Goal: Task Accomplishment & Management: Complete application form

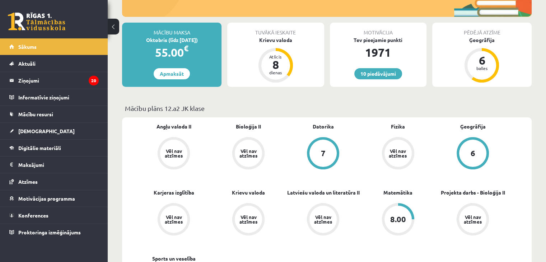
scroll to position [101, 0]
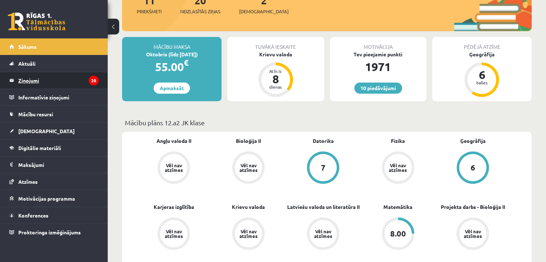
click at [82, 76] on legend "Ziņojumi 20" at bounding box center [58, 80] width 80 height 17
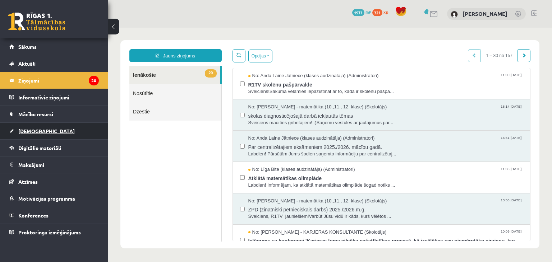
click at [40, 125] on link "[DEMOGRAPHIC_DATA]" at bounding box center [53, 131] width 89 height 17
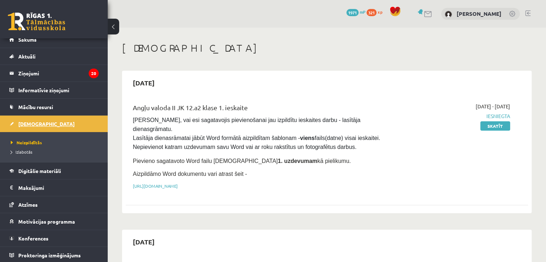
scroll to position [8, 0]
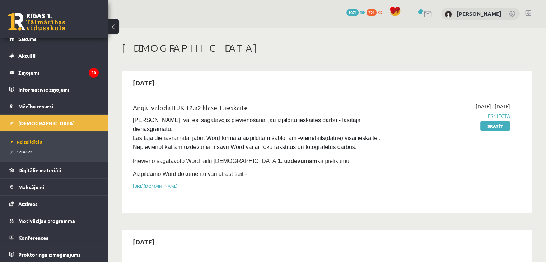
click at [280, 109] on div "Angļu valoda II JK 12.a2 klase 1. ieskaite" at bounding box center [257, 109] width 248 height 13
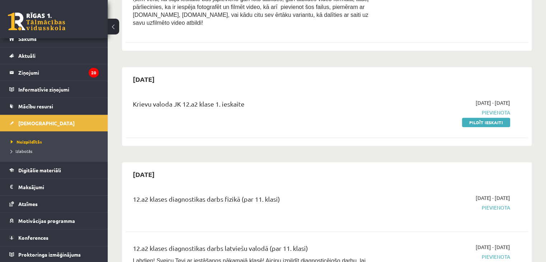
scroll to position [287, 0]
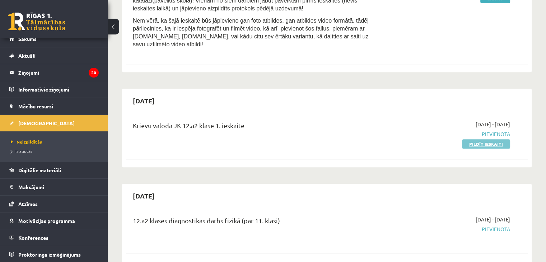
click at [467, 139] on link "Pildīt ieskaiti" at bounding box center [486, 143] width 48 height 9
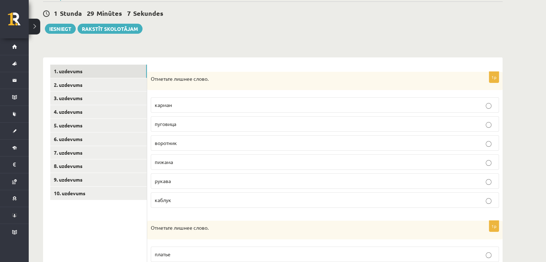
scroll to position [70, 0]
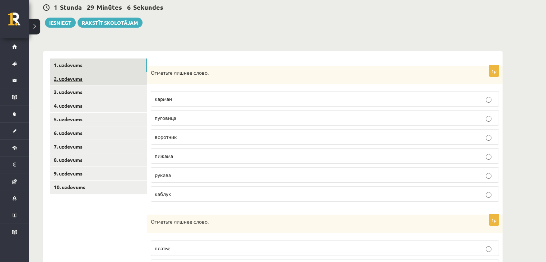
click at [100, 75] on link "2. uzdevums" at bounding box center [98, 78] width 97 height 13
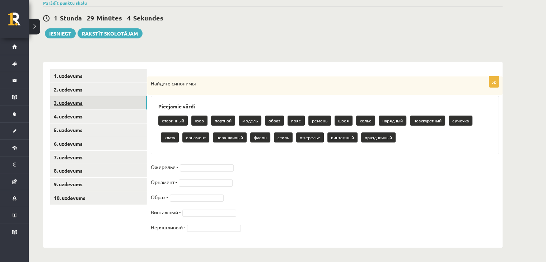
click at [88, 101] on link "3. uzdevums" at bounding box center [98, 102] width 97 height 13
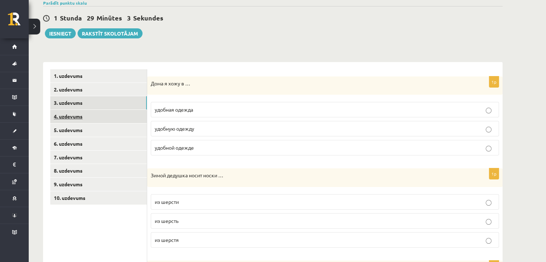
click at [87, 121] on link "4. uzdevums" at bounding box center [98, 116] width 97 height 13
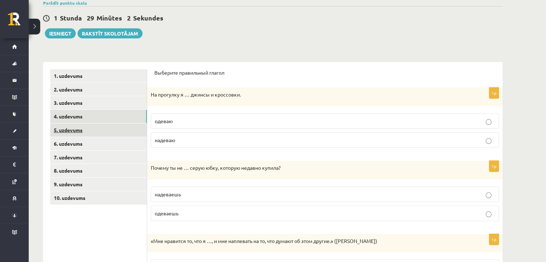
click at [84, 130] on link "5. uzdevums" at bounding box center [98, 130] width 97 height 13
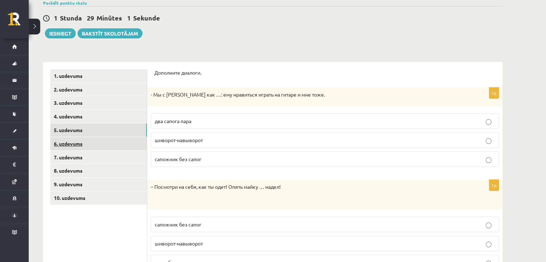
click at [79, 143] on link "6. uzdevums" at bounding box center [98, 143] width 97 height 13
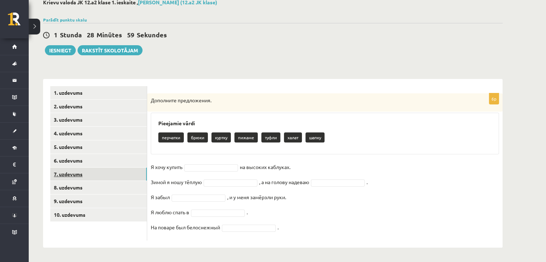
click at [79, 170] on link "7. uzdevums" at bounding box center [98, 174] width 97 height 13
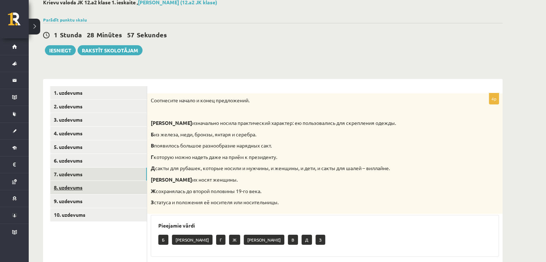
click at [80, 192] on link "8. uzdevums" at bounding box center [98, 187] width 97 height 13
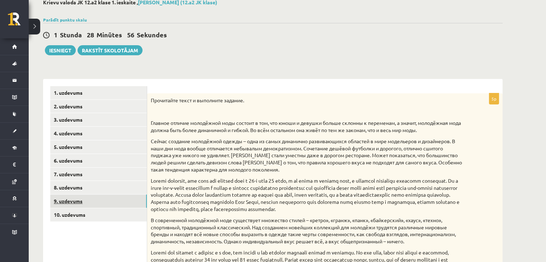
click at [80, 202] on link "9. uzdevums" at bounding box center [98, 201] width 97 height 13
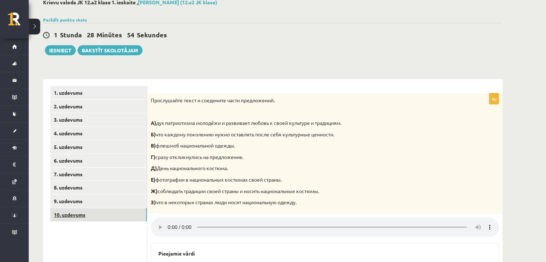
click at [78, 216] on link "10. uzdevums" at bounding box center [98, 214] width 97 height 13
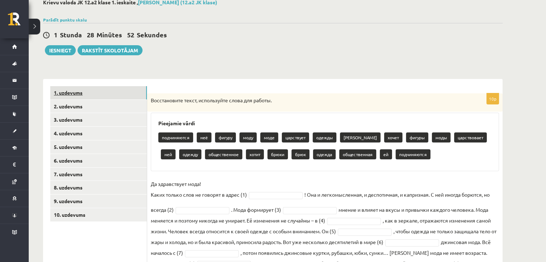
click at [106, 95] on link "1. uzdevums" at bounding box center [98, 92] width 97 height 13
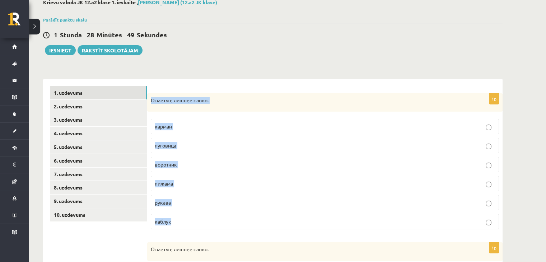
drag, startPoint x: 151, startPoint y: 99, endPoint x: 216, endPoint y: 228, distance: 144.1
click at [216, 228] on div "1p Отметьте лишнее слово. карман [GEOGRAPHIC_DATA] воротник пижама рукава [GEOG…" at bounding box center [325, 164] width 356 height 142
copy div "Отметьте лишнее слово. карман пуговица воротник пижама рукава каблук"
click at [179, 184] on p "пижама" at bounding box center [325, 184] width 341 height 8
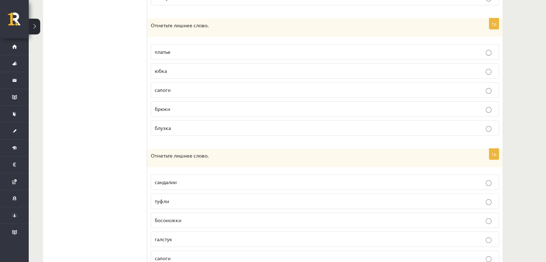
scroll to position [274, 0]
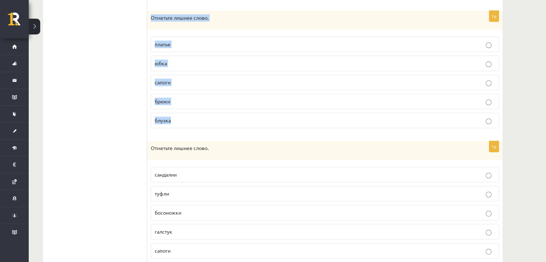
drag, startPoint x: 148, startPoint y: 16, endPoint x: 223, endPoint y: 115, distance: 124.4
click at [223, 115] on div "1p Отметьте лишнее слово. [GEOGRAPHIC_DATA] юбка сапоги [GEOGRAPHIC_DATA] блузка" at bounding box center [325, 72] width 356 height 123
copy div "Отметьте лишнее слово. платье юбка сапоги брюки блузка"
click at [203, 83] on p "сапоги" at bounding box center [325, 83] width 341 height 8
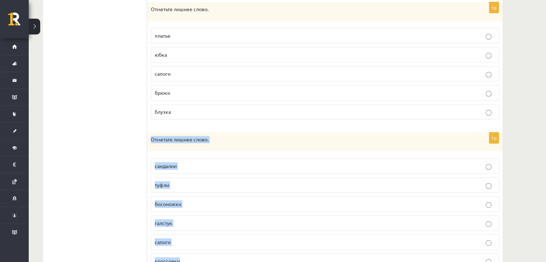
scroll to position [315, 0]
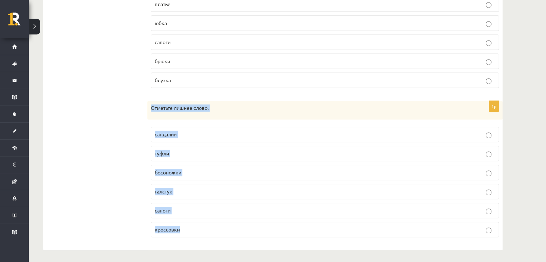
drag, startPoint x: 153, startPoint y: 150, endPoint x: 208, endPoint y: 221, distance: 90.1
click at [208, 221] on div "1p Отметьте лишнее слово. сандалии туфли босоножки [GEOGRAPHIC_DATA] сапоги кро…" at bounding box center [325, 172] width 356 height 142
copy div "Отметьте лишнее слово. [PERSON_NAME] галстук сапоги кроссовки"
click at [168, 188] on span "галстук" at bounding box center [164, 191] width 18 height 6
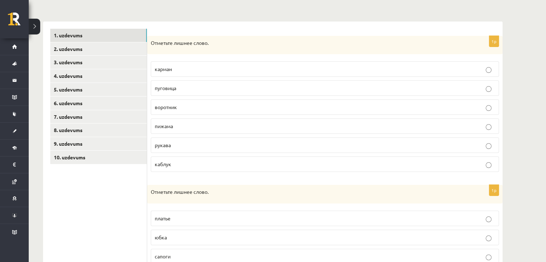
scroll to position [93, 0]
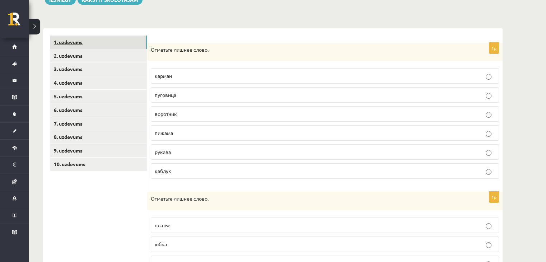
click at [107, 48] on link "1. uzdevums" at bounding box center [98, 42] width 97 height 13
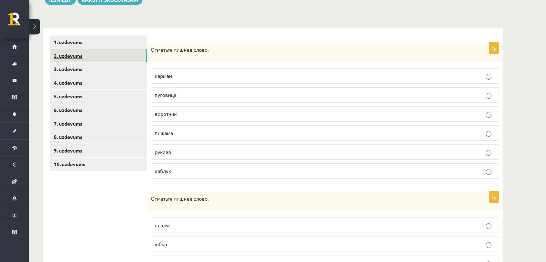
click at [111, 52] on link "2. uzdevums" at bounding box center [98, 55] width 97 height 13
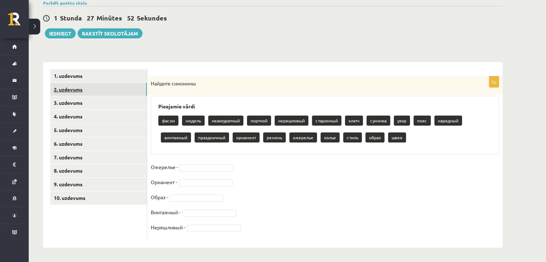
scroll to position [60, 0]
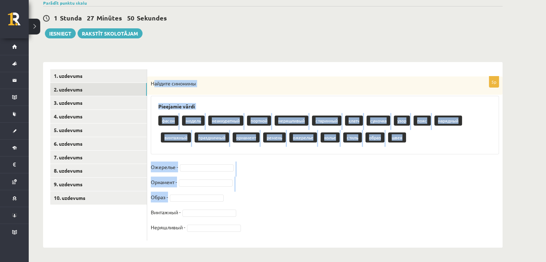
drag, startPoint x: 161, startPoint y: 91, endPoint x: 250, endPoint y: 199, distance: 140.1
click at [250, 199] on div "5p Найдите синонимы Pieejamie vārdi фасон модель неаккуратный портной неряшливы…" at bounding box center [325, 159] width 356 height 164
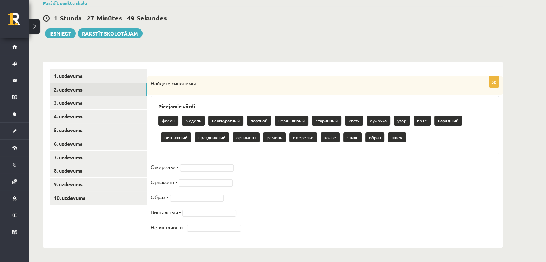
click at [151, 83] on p "Найдите синонимы" at bounding box center [307, 83] width 313 height 7
drag, startPoint x: 150, startPoint y: 110, endPoint x: 177, endPoint y: 162, distance: 58.0
click at [177, 162] on div "**********" at bounding box center [273, 115] width 489 height 294
click at [164, 89] on div "Найдите синонимы" at bounding box center [325, 86] width 356 height 19
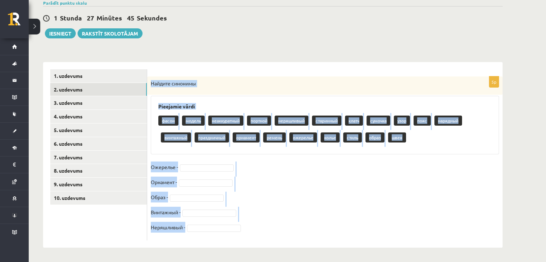
drag, startPoint x: 152, startPoint y: 82, endPoint x: 237, endPoint y: 241, distance: 180.8
click at [237, 241] on div "5p Найдите синонимы Pieejamie vārdi фасон модель неаккуратный портной неряшливы…" at bounding box center [325, 155] width 356 height 186
copy div "Найдите синонимы Pieejamie vārdi фасон модель неаккуратный портной неряшливый с…"
click at [281, 179] on fieldset "Ожерелье - Орнамент - Образ - Винтажный - Неряшливый -" at bounding box center [325, 199] width 349 height 75
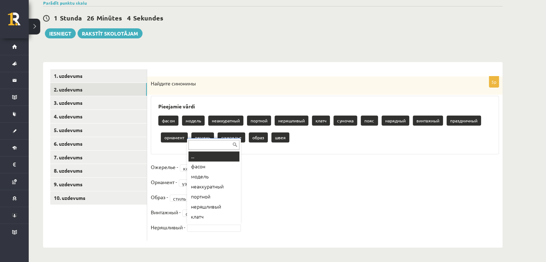
scroll to position [9, 0]
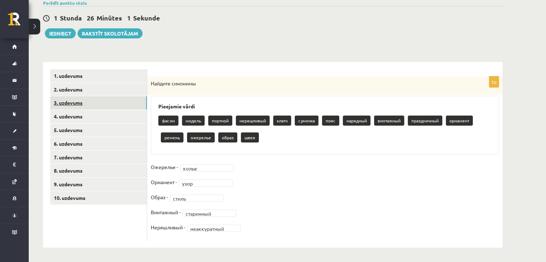
click at [103, 102] on link "3. uzdevums" at bounding box center [98, 102] width 97 height 13
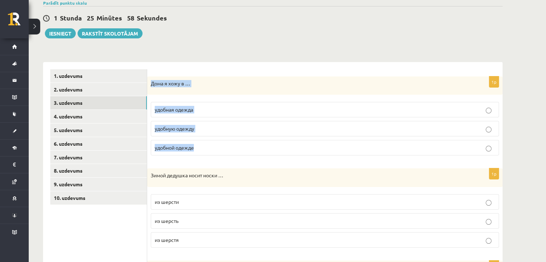
drag, startPoint x: 151, startPoint y: 81, endPoint x: 217, endPoint y: 140, distance: 88.5
click at [217, 140] on div "1p Дома я хожу в … удобная одежда удобную одежду удобной одежде" at bounding box center [325, 119] width 356 height 85
copy div "Дома я хожу в … удобная одежда удобную одежду удобной одежде"
click at [215, 148] on p "удобной одежде" at bounding box center [325, 148] width 341 height 8
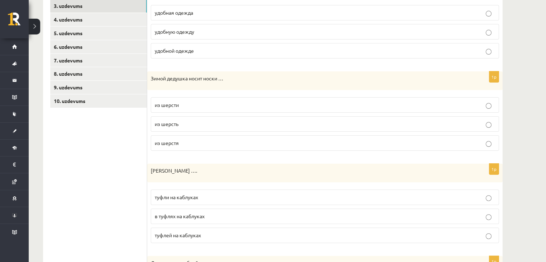
scroll to position [161, 0]
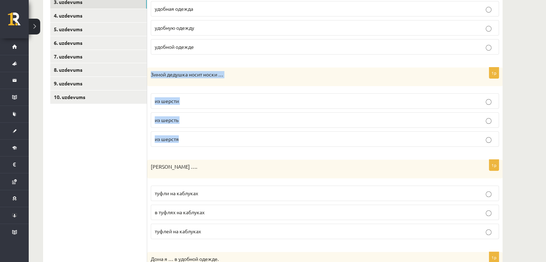
drag, startPoint x: 149, startPoint y: 77, endPoint x: 200, endPoint y: 136, distance: 78.0
click at [200, 136] on div "1p Зимой дедушка носит носки … из [GEOGRAPHIC_DATA] из шерсть из [GEOGRAPHIC_DA…" at bounding box center [325, 110] width 356 height 85
copy div "Зимой дедушка носит носки … из шерсти из шерсть из шерстя"
click at [204, 101] on p "из шерсти" at bounding box center [325, 101] width 341 height 8
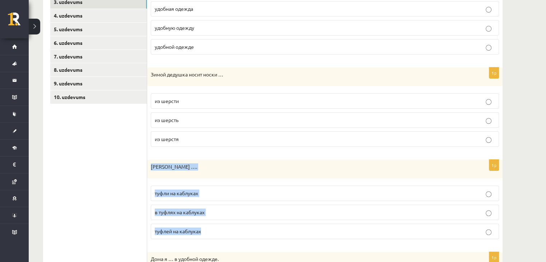
drag, startPoint x: 149, startPoint y: 166, endPoint x: 218, endPoint y: 226, distance: 90.9
click at [218, 226] on div "1p [PERSON_NAME] купила …. туфли на каблуках в туфлях на каблуках туфлей на каб…" at bounding box center [325, 202] width 356 height 85
copy div "[PERSON_NAME] …. туфли на каблуках в туфлях на каблуках туфлей на каблуках"
click at [198, 191] on span "туфли на каблуках" at bounding box center [176, 193] width 43 height 6
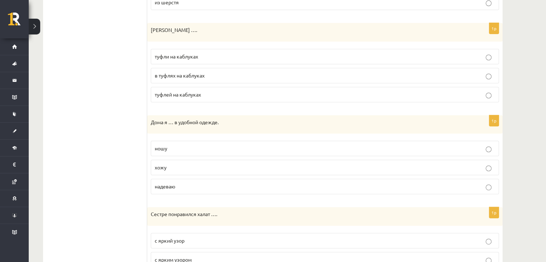
scroll to position [311, 0]
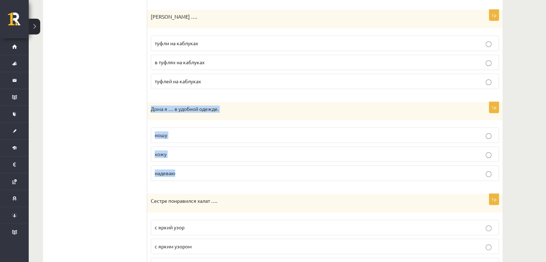
drag, startPoint x: 151, startPoint y: 108, endPoint x: 197, endPoint y: 165, distance: 72.8
click at [197, 165] on div "1p Дома я … в удобной одежде. [GEOGRAPHIC_DATA] хожу надеваю" at bounding box center [325, 144] width 356 height 85
copy div "Дома я … в удобной одежде. [PERSON_NAME] надеваю"
click at [186, 151] on p "хожу" at bounding box center [325, 155] width 341 height 8
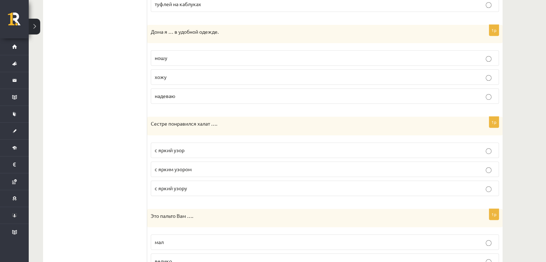
scroll to position [428, 0]
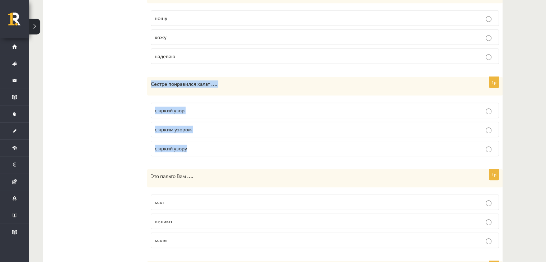
drag, startPoint x: 152, startPoint y: 82, endPoint x: 213, endPoint y: 138, distance: 82.6
click at [213, 138] on div "1p Сестре понравился халат …. с яркий узор с ярким узором с яркий узору" at bounding box center [325, 119] width 356 height 85
copy div "Сестре понравился халат …. с яркий узор с ярким узором с яркий узору"
click at [197, 126] on p "с ярким узором" at bounding box center [325, 130] width 341 height 8
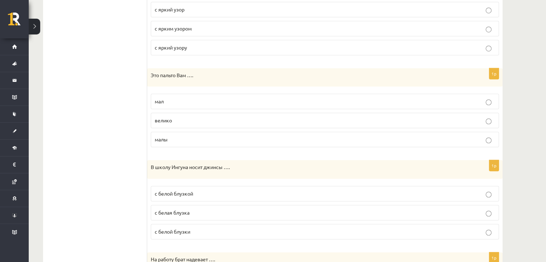
scroll to position [541, 0]
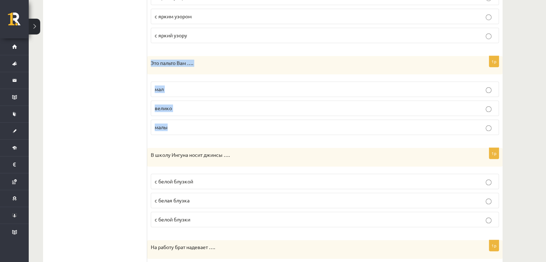
drag, startPoint x: 152, startPoint y: 61, endPoint x: 211, endPoint y: 119, distance: 82.8
click at [211, 119] on div "1p Это пальто Вам …. мал велико малы" at bounding box center [325, 98] width 356 height 85
copy div "Это пальто Вам …. мал велико малы"
click at [190, 105] on p "велико" at bounding box center [325, 109] width 341 height 8
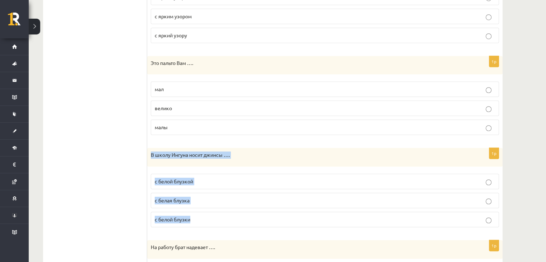
drag, startPoint x: 148, startPoint y: 151, endPoint x: 209, endPoint y: 220, distance: 91.6
click at [209, 220] on div "1p В школу Ингуна носит джинсы …. с белой блузкой с белая блузка с белой блузки" at bounding box center [325, 190] width 356 height 85
click at [213, 180] on p "с белой блузкой" at bounding box center [325, 182] width 341 height 8
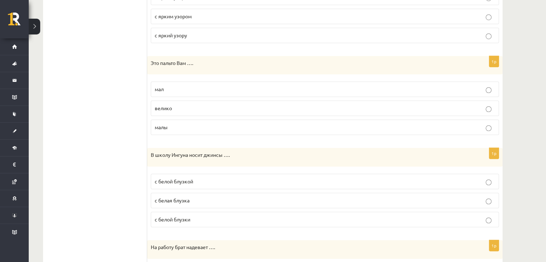
click at [213, 180] on p "с белой блузкой" at bounding box center [325, 182] width 341 height 8
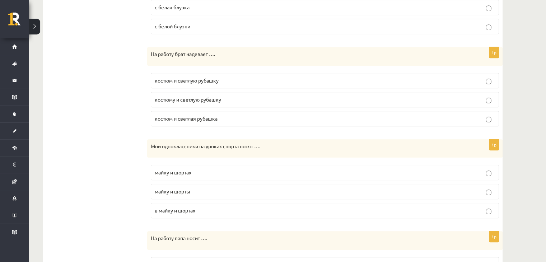
scroll to position [754, 0]
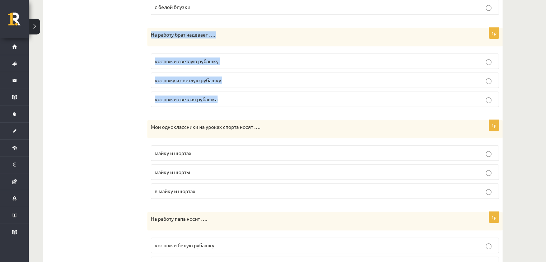
drag, startPoint x: 149, startPoint y: 29, endPoint x: 242, endPoint y: 87, distance: 109.3
click at [242, 87] on div "1p На работу брат надевает …. костюм и светлую рубашку костюму и светлую рубашк…" at bounding box center [325, 70] width 356 height 85
click at [216, 82] on label "костюму и светлую рубашку" at bounding box center [325, 80] width 349 height 15
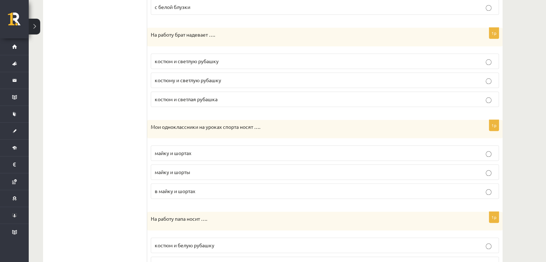
click at [203, 58] on span "костюм и светлую рубашку" at bounding box center [187, 61] width 64 height 6
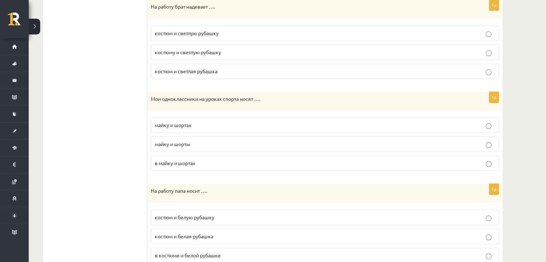
scroll to position [797, 0]
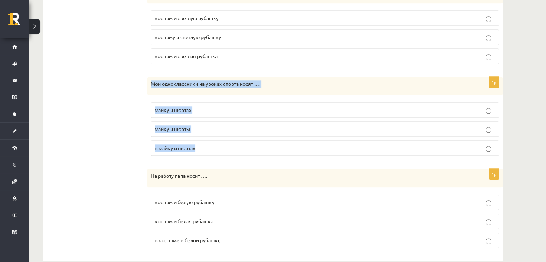
drag, startPoint x: 149, startPoint y: 82, endPoint x: 224, endPoint y: 145, distance: 97.7
click at [224, 145] on div "1p Мои одноклассники на уроках спорта носят …. майку и шортах майку и шорты в […" at bounding box center [325, 119] width 356 height 85
click at [208, 125] on p "майку и шорты" at bounding box center [325, 129] width 341 height 8
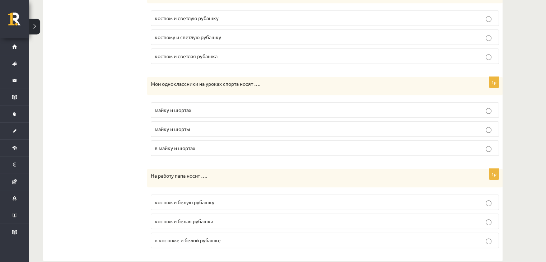
click at [208, 125] on p "майку и шорты" at bounding box center [325, 129] width 341 height 8
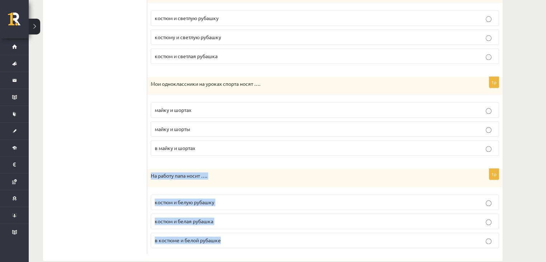
drag, startPoint x: 152, startPoint y: 172, endPoint x: 230, endPoint y: 230, distance: 97.5
click at [230, 230] on div "1p На работу папа носит …. костюм и белую рубашку костюм и белая рубашка в кост…" at bounding box center [325, 211] width 356 height 85
click at [232, 199] on p "костюм и белую рубашку" at bounding box center [325, 203] width 341 height 8
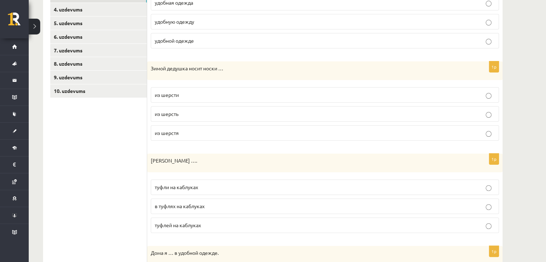
scroll to position [105, 0]
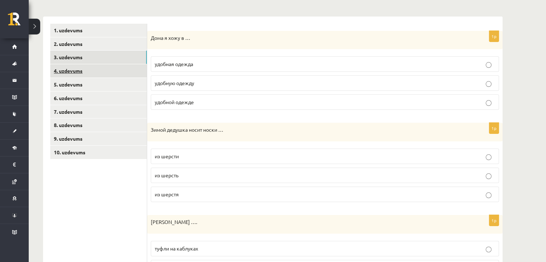
click at [105, 70] on link "4. uzdevums" at bounding box center [98, 70] width 97 height 13
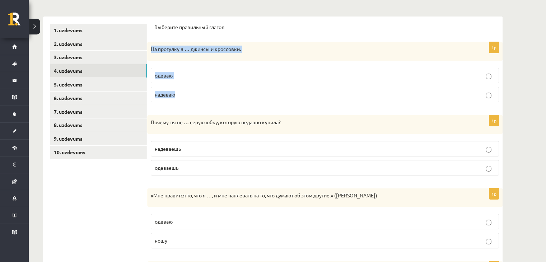
drag, startPoint x: 149, startPoint y: 46, endPoint x: 190, endPoint y: 93, distance: 61.7
click at [190, 93] on div "1p На прогулку я … джинсы и кроссовки. одеваю надеваю" at bounding box center [325, 75] width 356 height 66
click at [172, 91] on p "надеваю" at bounding box center [325, 95] width 341 height 8
click at [151, 120] on p "Почему ты не … серую юбку, которую недавно купила?" at bounding box center [307, 122] width 313 height 7
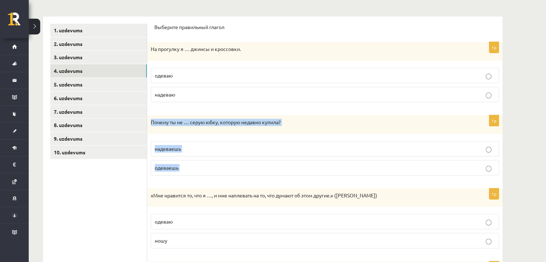
drag, startPoint x: 151, startPoint y: 120, endPoint x: 198, endPoint y: 166, distance: 66.1
click at [198, 166] on div "1p Почему ты не … серую юбку, которую недавно купила? [GEOGRAPHIC_DATA] [GEOGRA…" at bounding box center [325, 148] width 356 height 66
click at [170, 167] on span "одеваешь" at bounding box center [167, 168] width 24 height 6
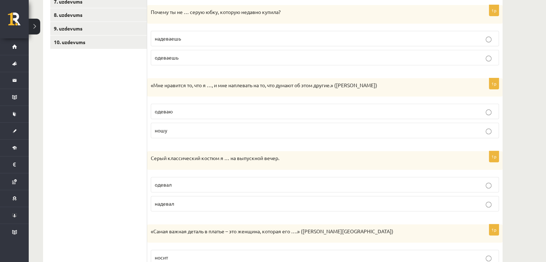
scroll to position [218, 0]
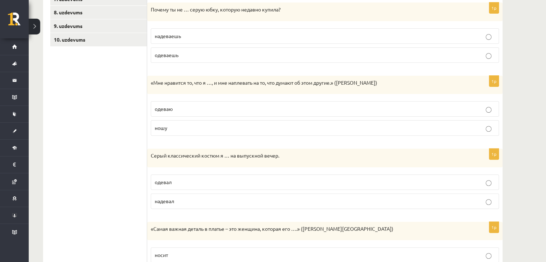
click at [477, 136] on fieldset "одеваю [GEOGRAPHIC_DATA]" at bounding box center [325, 118] width 349 height 40
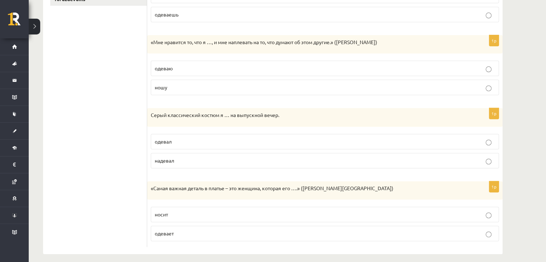
scroll to position [264, 0]
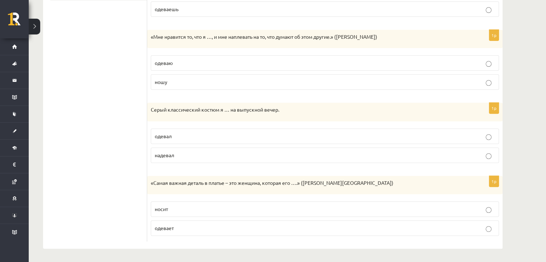
click at [231, 154] on p "надевал" at bounding box center [325, 156] width 341 height 8
click at [191, 212] on label "носит" at bounding box center [325, 209] width 349 height 15
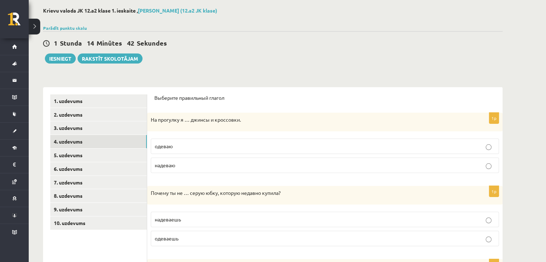
scroll to position [0, 0]
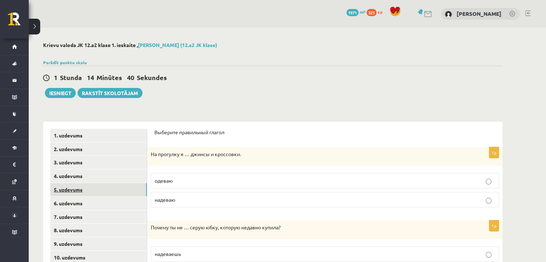
click at [111, 190] on link "5. uzdevums" at bounding box center [98, 189] width 97 height 13
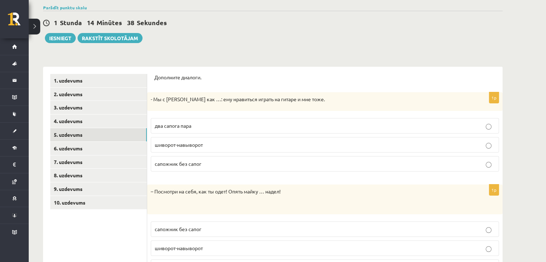
scroll to position [59, 0]
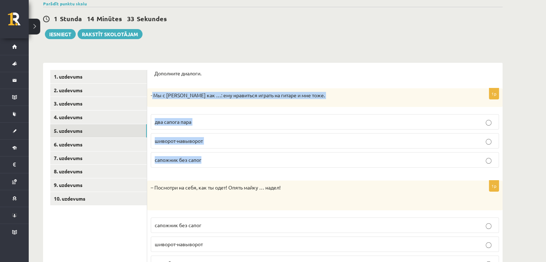
drag, startPoint x: 152, startPoint y: 93, endPoint x: 224, endPoint y: 155, distance: 95.0
click at [224, 155] on div "1p - Мы с [PERSON_NAME] как …: ему нравиться играть на гитаре и мне тоже. два с…" at bounding box center [325, 130] width 356 height 85
click at [166, 118] on p "два сапога пара" at bounding box center [325, 122] width 341 height 8
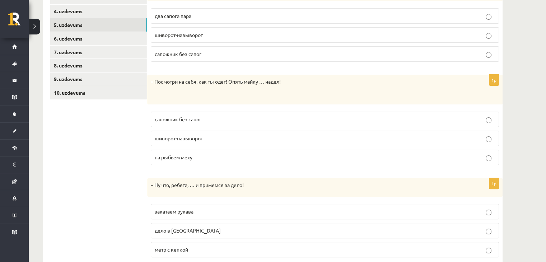
scroll to position [165, 0]
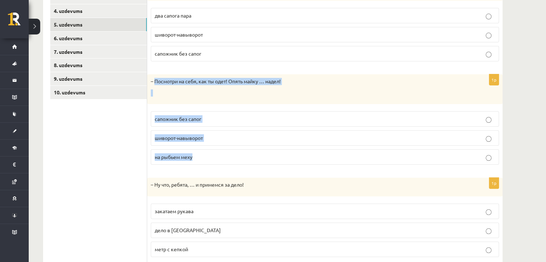
drag, startPoint x: 155, startPoint y: 80, endPoint x: 238, endPoint y: 151, distance: 109.0
click at [238, 151] on div "1p – Посмотри на себя, как ты одет! Опять майку … надел! сапожник без сапог шив…" at bounding box center [325, 122] width 356 height 96
click at [178, 135] on span "шиворот-навыворот" at bounding box center [179, 138] width 48 height 6
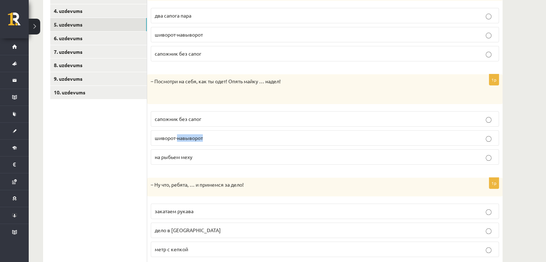
click at [178, 135] on span "шиворот-навыворот" at bounding box center [179, 138] width 48 height 6
click at [522, 141] on div "**********" at bounding box center [288, 73] width 518 height 422
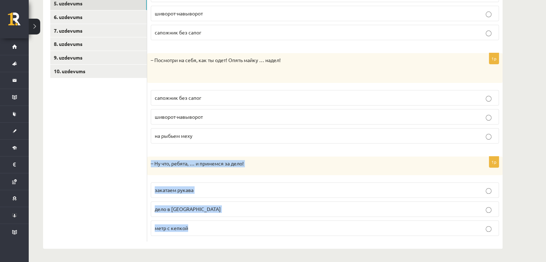
drag, startPoint x: 152, startPoint y: 162, endPoint x: 221, endPoint y: 220, distance: 90.3
click at [221, 220] on div "1p – Ну что, ребята, … и примемся за дело! закатаем рукава дело в [GEOGRAPHIC_D…" at bounding box center [325, 199] width 356 height 85
click at [214, 189] on p "закатаем рукава" at bounding box center [325, 190] width 341 height 8
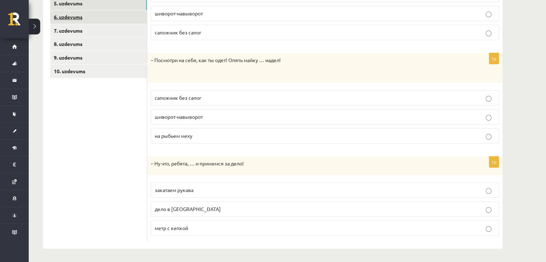
click at [131, 14] on link "6. uzdevums" at bounding box center [98, 16] width 97 height 13
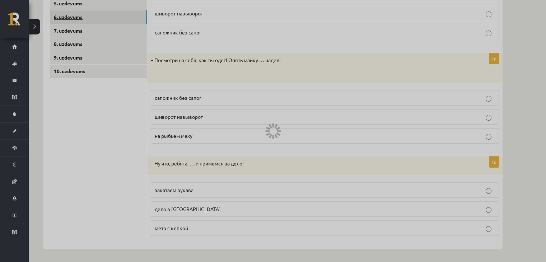
scroll to position [43, 0]
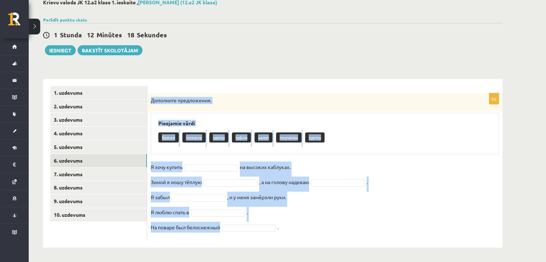
drag, startPoint x: 151, startPoint y: 99, endPoint x: 270, endPoint y: 234, distance: 180.3
click at [270, 234] on div "6p Дополните предложения. Pieejamie vārdi брюки пижаме шапку туфли халат перчат…" at bounding box center [325, 166] width 356 height 147
click at [267, 119] on div "Pieejamie vārdi брюки пижаме шапку туфли халат перчатки куртку" at bounding box center [325, 134] width 349 height 42
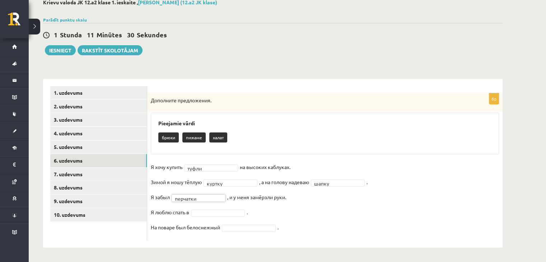
click at [238, 216] on fieldset "Я хочу купить туфли ***** на высоких каблуках. Зимой я ношу тёплую куртку *****…" at bounding box center [325, 199] width 349 height 75
click at [237, 216] on fieldset "Я хочу купить туфли ***** на высоких каблуках. Зимой я ношу тёплую куртку *****…" at bounding box center [325, 199] width 349 height 75
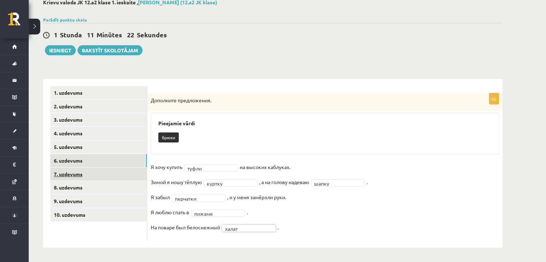
click at [112, 179] on link "7. uzdevums" at bounding box center [98, 174] width 97 height 13
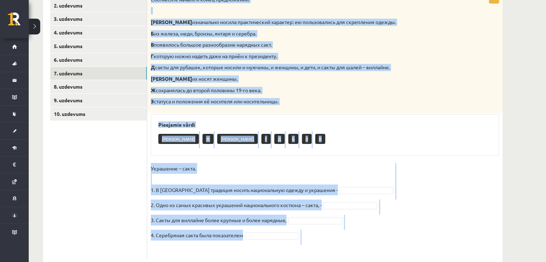
scroll to position [162, 0]
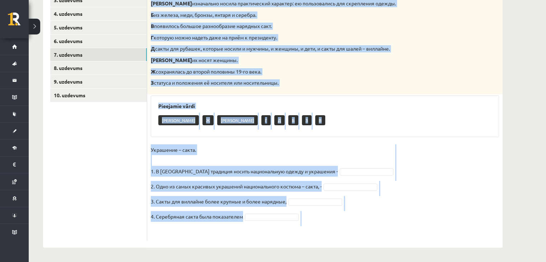
drag, startPoint x: 151, startPoint y: 73, endPoint x: 287, endPoint y: 226, distance: 205.1
click at [287, 226] on div "4p Соотнесите начало и конец предложений. А изначально носила практический хара…" at bounding box center [325, 107] width 356 height 267
click at [271, 127] on div "Е Ж А Г Д Б З В" at bounding box center [324, 121] width 333 height 17
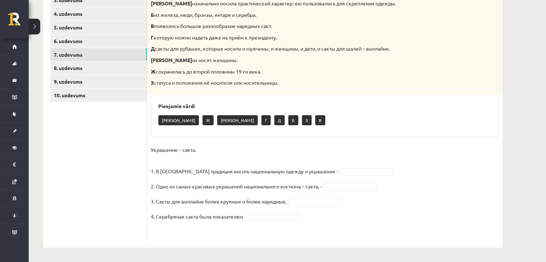
click at [215, 153] on p "Украшение – сакта. 1. В [GEOGRAPHIC_DATA] традиция носить национальную одежду и…" at bounding box center [244, 160] width 187 height 32
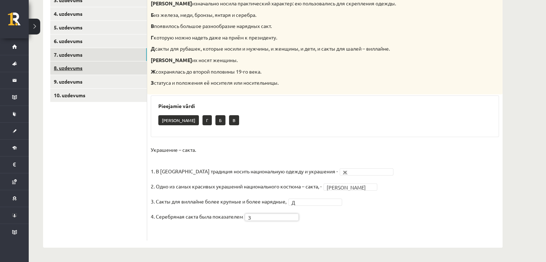
click at [111, 67] on link "8. uzdevums" at bounding box center [98, 67] width 97 height 13
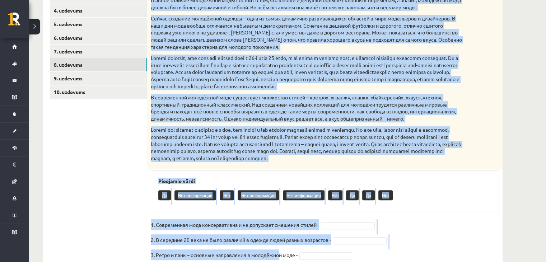
scroll to position [223, 0]
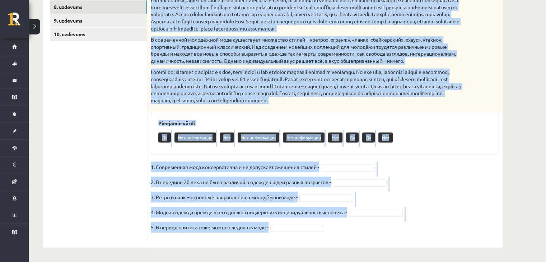
drag, startPoint x: 152, startPoint y: 28, endPoint x: 315, endPoint y: 246, distance: 272.3
click at [315, 246] on div "5p Прочитайте текст и выполните задание. Главное отличие молодёжной моды состои…" at bounding box center [325, 73] width 356 height 350
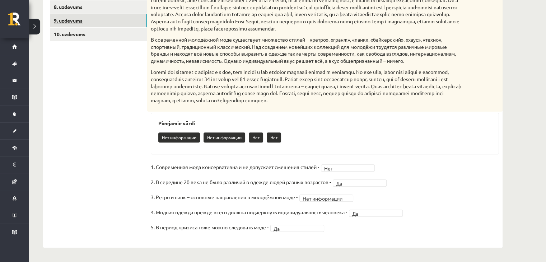
click at [117, 26] on link "9. uzdevums" at bounding box center [98, 20] width 97 height 13
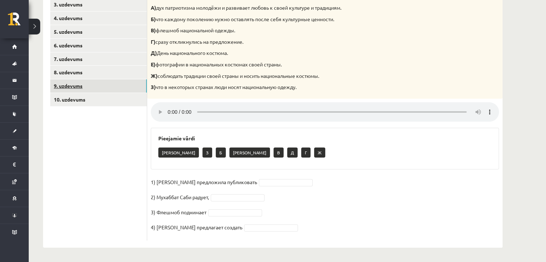
scroll to position [158, 0]
click at [127, 101] on link "10. uzdevums" at bounding box center [98, 99] width 97 height 13
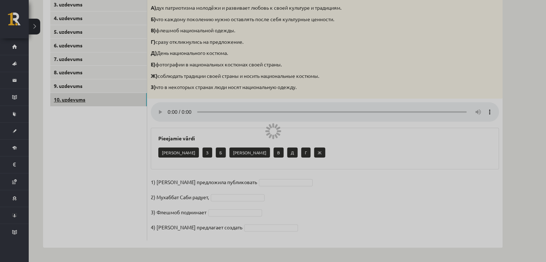
scroll to position [96, 0]
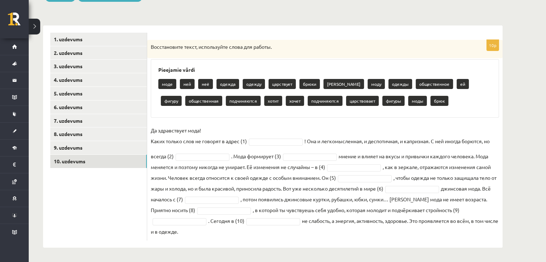
click at [151, 43] on p "Восстановите текст, используйте слова для работы." at bounding box center [307, 46] width 313 height 7
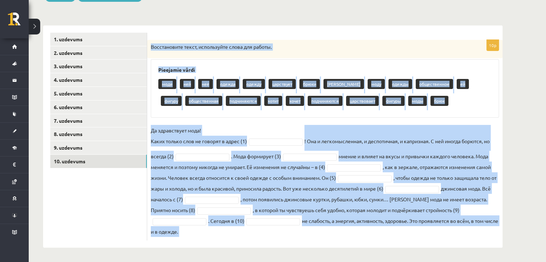
drag, startPoint x: 151, startPoint y: 43, endPoint x: 322, endPoint y: 239, distance: 259.4
click at [322, 239] on div "10p Восстановите текст, используйте слова для работы. Pieejamie vārdi моде ней …" at bounding box center [325, 140] width 356 height 201
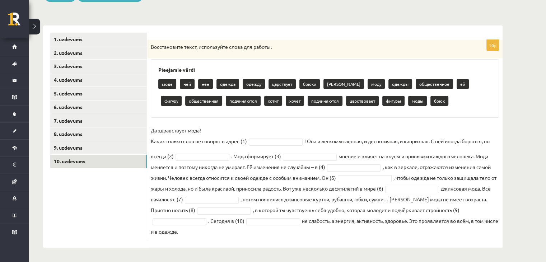
click at [129, 203] on ul "1. uzdevums 2. uzdevums 3. uzdevums 4. uzdevums 5. uzdevums 6. uzdevums 7. uzde…" at bounding box center [98, 137] width 97 height 208
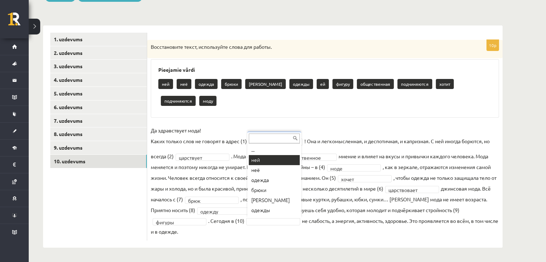
scroll to position [79, 0]
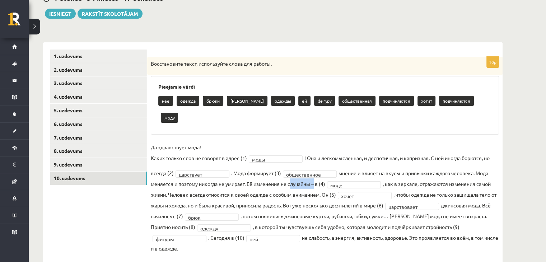
click at [293, 164] on fieldset "**********" at bounding box center [325, 198] width 349 height 112
click at [290, 206] on fieldset "**********" at bounding box center [325, 198] width 349 height 112
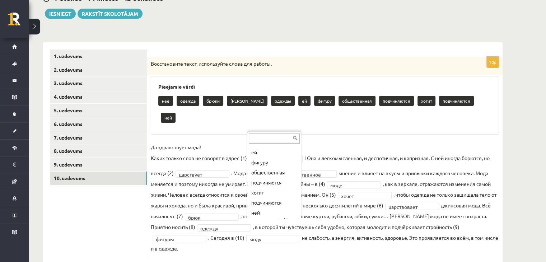
scroll to position [59, 0]
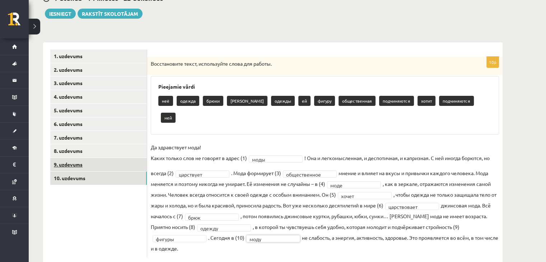
click at [89, 170] on link "9. uzdevums" at bounding box center [98, 164] width 97 height 13
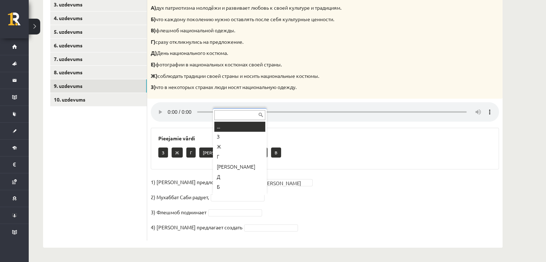
scroll to position [9, 0]
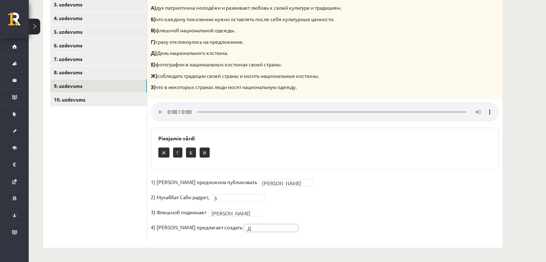
drag, startPoint x: 552, startPoint y: 154, endPoint x: 546, endPoint y: 60, distance: 94.7
click at [546, 60] on div "**********" at bounding box center [288, 66] width 518 height 393
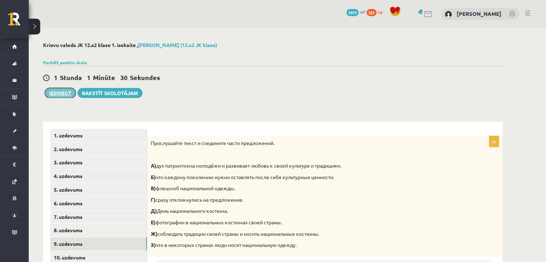
click at [62, 90] on button "Iesniegt" at bounding box center [60, 93] width 31 height 10
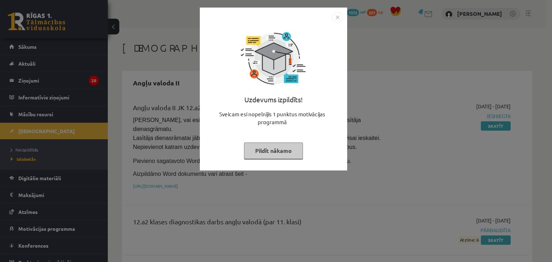
click at [272, 153] on button "Pildīt nākamo" at bounding box center [273, 151] width 59 height 17
